Goal: Task Accomplishment & Management: Manage account settings

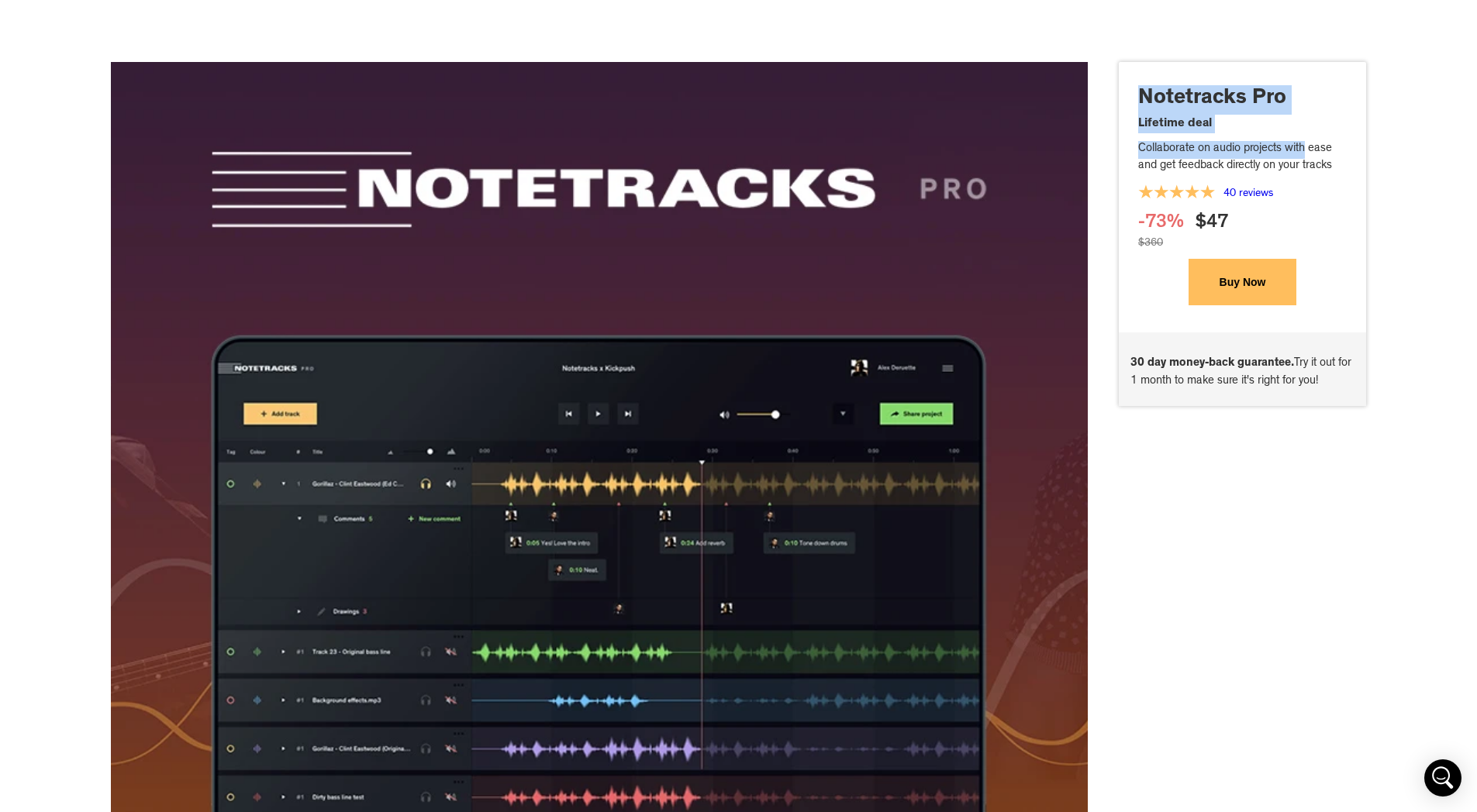
drag, startPoint x: 1143, startPoint y: 99, endPoint x: 1313, endPoint y: 158, distance: 179.9
click at [1313, 158] on div "Notetracks Pro Lifetime deal Collaborate on audio projects with ease and get fe…" at bounding box center [1242, 195] width 247 height 220
click at [1313, 158] on p "Collaborate on audio projects with ease and get feedback directly on your tracks" at bounding box center [1242, 158] width 209 height 35
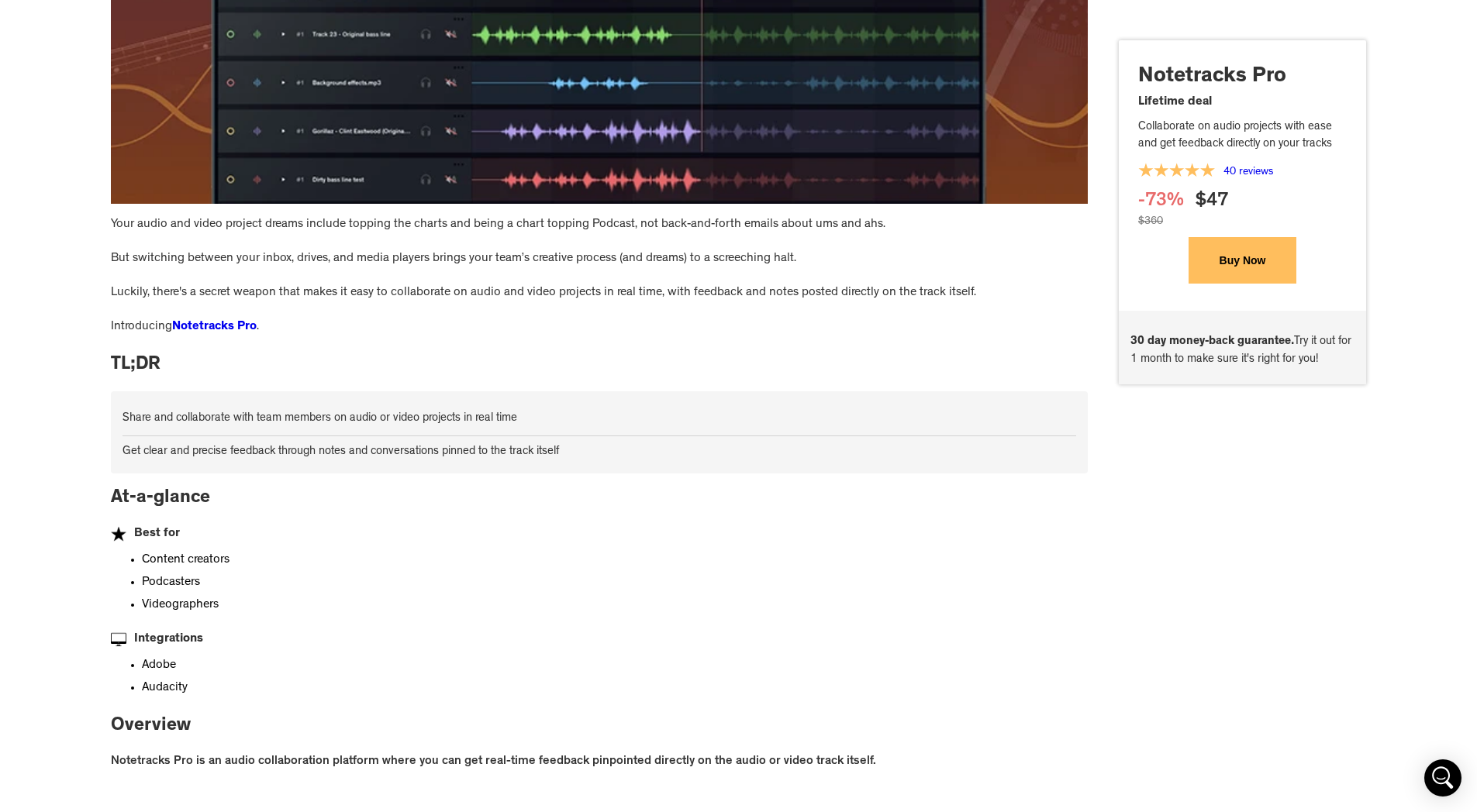
scroll to position [619, 0]
click at [213, 332] on strong "Notetracks Pro" at bounding box center [214, 326] width 84 height 13
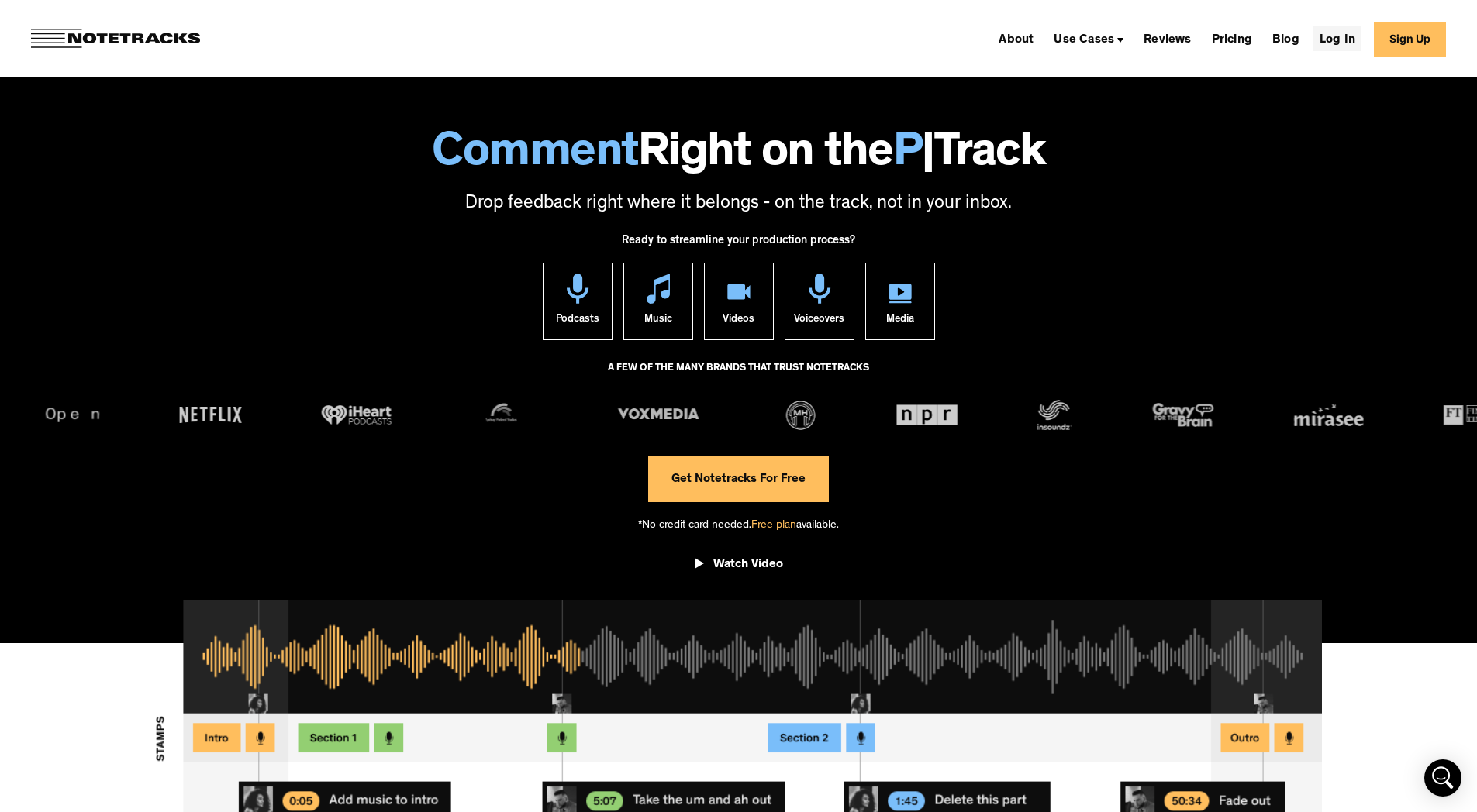
click at [1359, 38] on link "Log In" at bounding box center [1337, 38] width 48 height 25
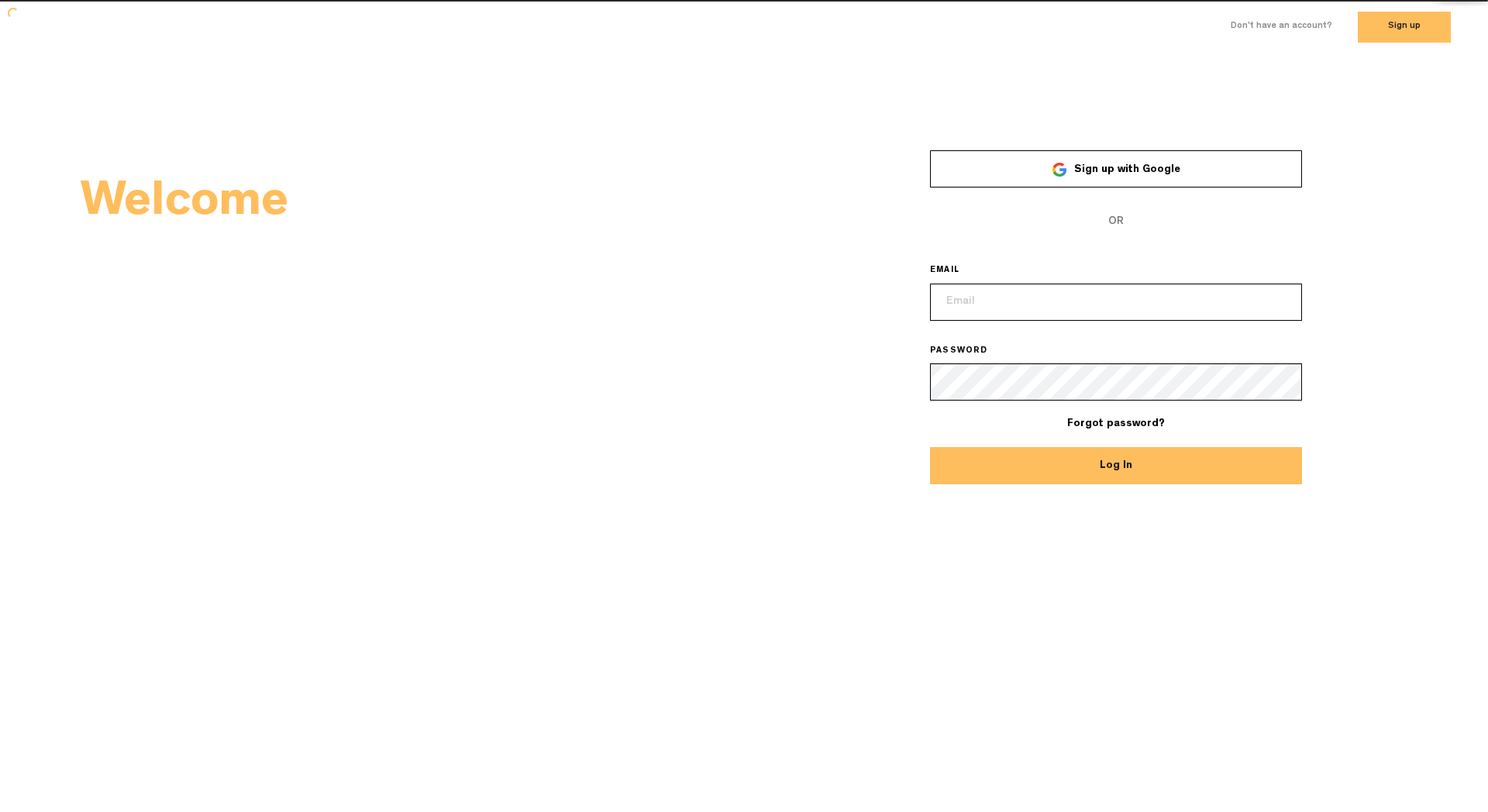
type input "[EMAIL_ADDRESS][DOMAIN_NAME]"
